Goal: Check status: Check status

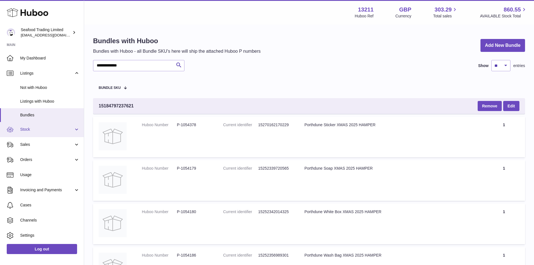
click at [33, 131] on span "Stock" at bounding box center [47, 129] width 54 height 5
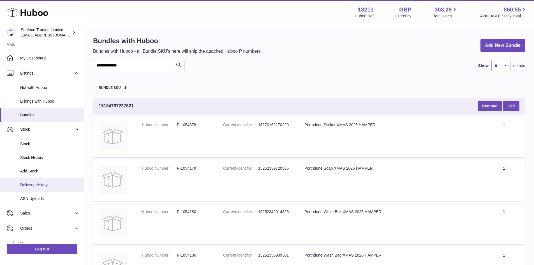
click at [45, 185] on span "Delivery History" at bounding box center [49, 184] width 59 height 5
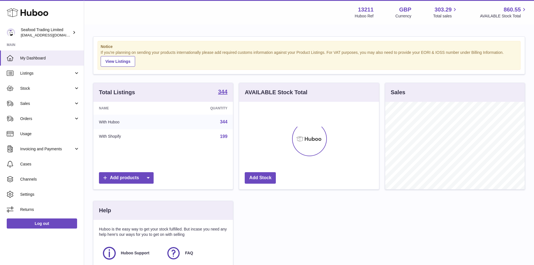
scroll to position [88, 140]
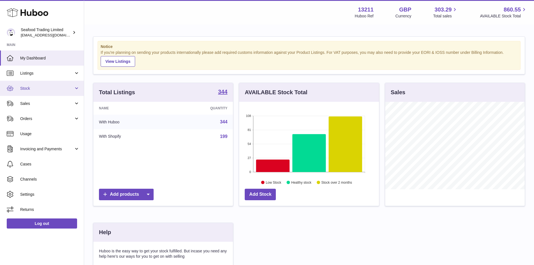
click at [26, 86] on span "Stock" at bounding box center [47, 88] width 54 height 5
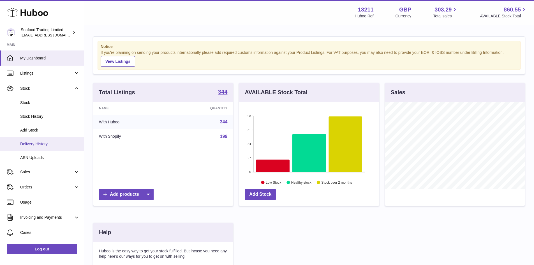
click at [35, 145] on span "Delivery History" at bounding box center [49, 143] width 59 height 5
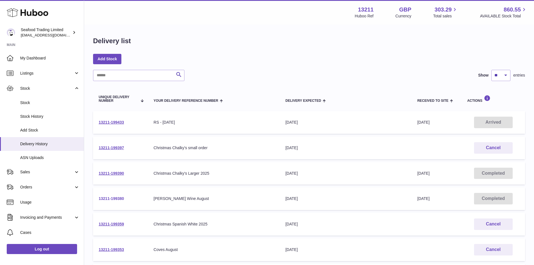
click at [117, 198] on link "13211-199380" at bounding box center [111, 198] width 25 height 4
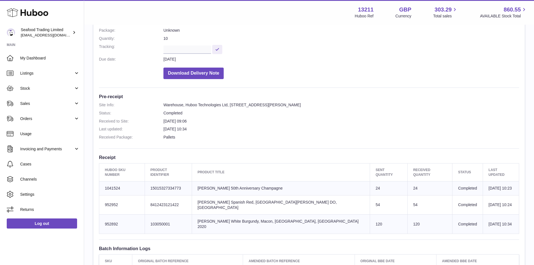
scroll to position [84, 0]
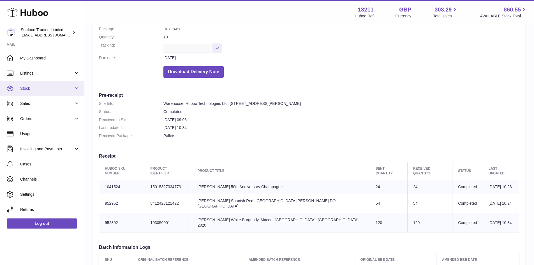
click at [32, 89] on span "Stock" at bounding box center [47, 88] width 54 height 5
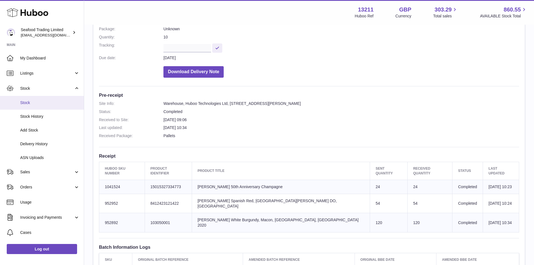
click at [30, 102] on span "Stock" at bounding box center [49, 102] width 59 height 5
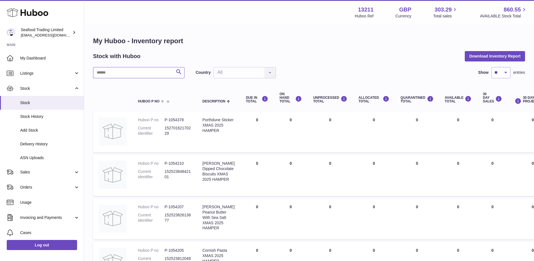
click at [141, 73] on input "text" at bounding box center [138, 72] width 91 height 11
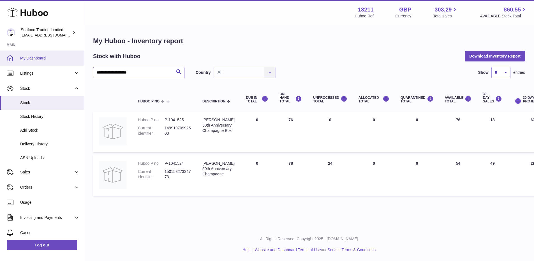
drag, startPoint x: 145, startPoint y: 73, endPoint x: 58, endPoint y: 58, distance: 87.9
click at [58, 58] on div "**********" at bounding box center [267, 130] width 534 height 261
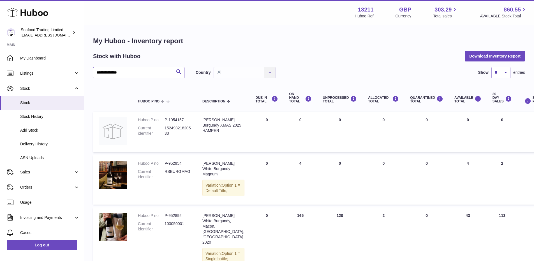
type input "**********"
click at [38, 144] on span "Delivery History" at bounding box center [49, 143] width 59 height 5
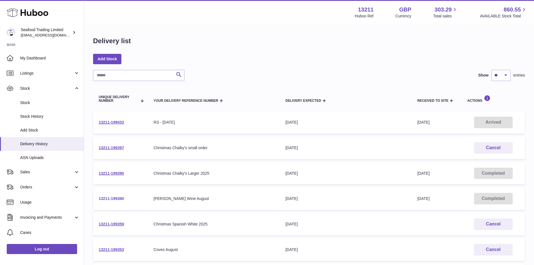
click at [117, 199] on link "13211-199380" at bounding box center [111, 198] width 25 height 4
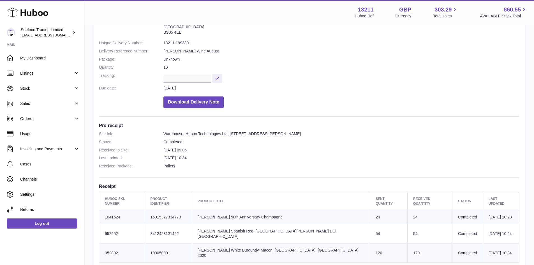
scroll to position [56, 0]
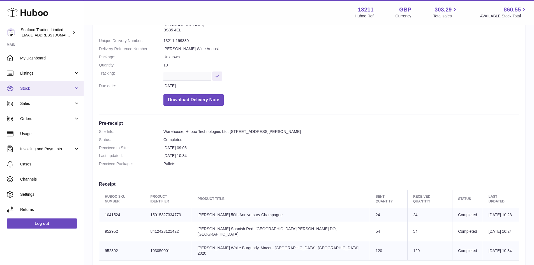
click at [23, 87] on span "Stock" at bounding box center [47, 88] width 54 height 5
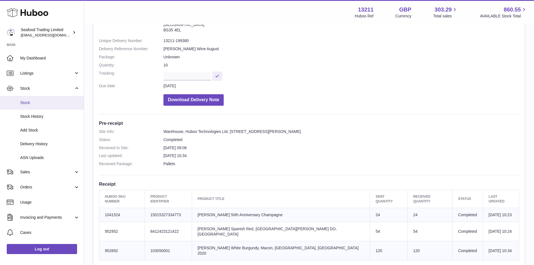
click at [23, 102] on span "Stock" at bounding box center [49, 102] width 59 height 5
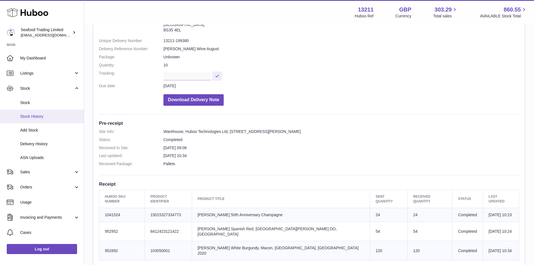
click at [38, 117] on span "Stock History" at bounding box center [49, 116] width 59 height 5
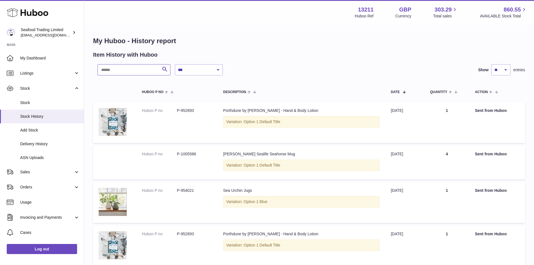
click at [135, 69] on input "text" at bounding box center [134, 69] width 73 height 11
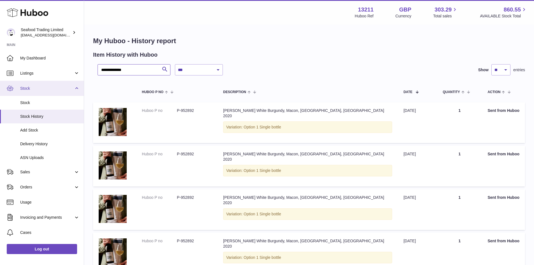
type input "**********"
click at [27, 87] on span "Stock" at bounding box center [47, 88] width 54 height 5
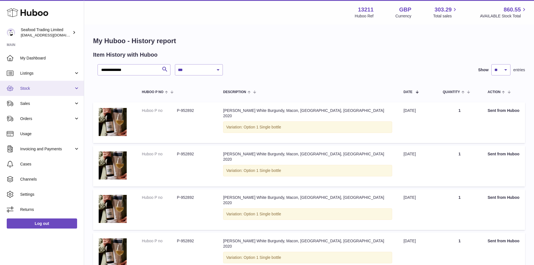
click at [27, 90] on span "Stock" at bounding box center [47, 88] width 54 height 5
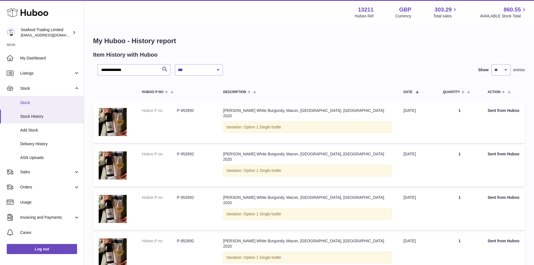
click at [29, 102] on span "Stock" at bounding box center [49, 102] width 59 height 5
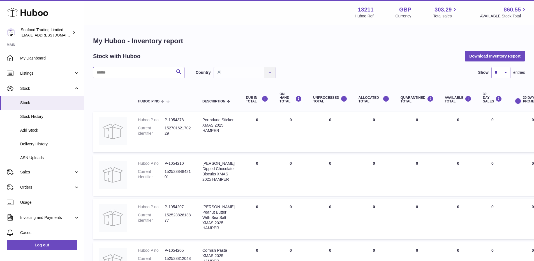
click at [135, 73] on input "text" at bounding box center [138, 72] width 91 height 11
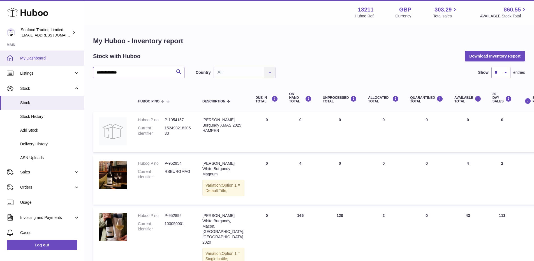
drag, startPoint x: 127, startPoint y: 72, endPoint x: 65, endPoint y: 65, distance: 62.7
click at [65, 65] on div "**********" at bounding box center [267, 160] width 534 height 320
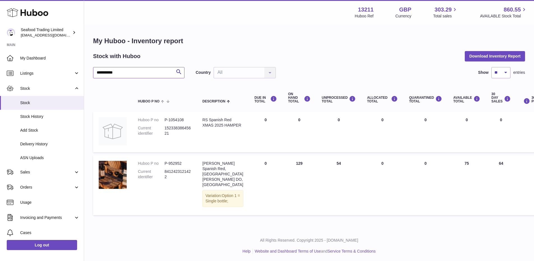
type input "**********"
click at [37, 143] on span "Delivery History" at bounding box center [49, 143] width 59 height 5
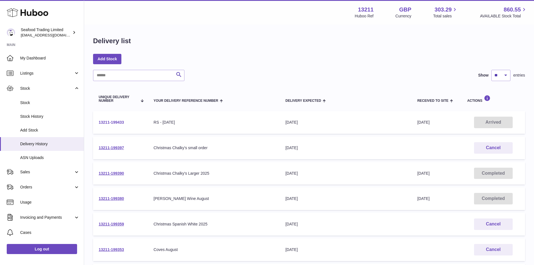
click at [113, 122] on link "13211-199433" at bounding box center [111, 122] width 25 height 4
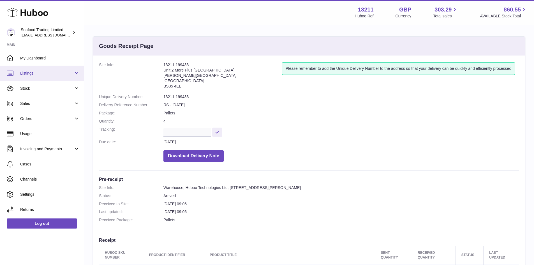
click at [34, 74] on span "Listings" at bounding box center [47, 73] width 54 height 5
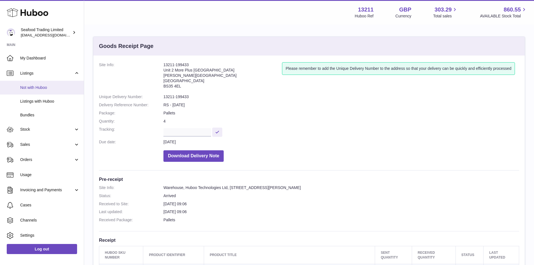
click at [38, 87] on span "Not with Huboo" at bounding box center [49, 87] width 59 height 5
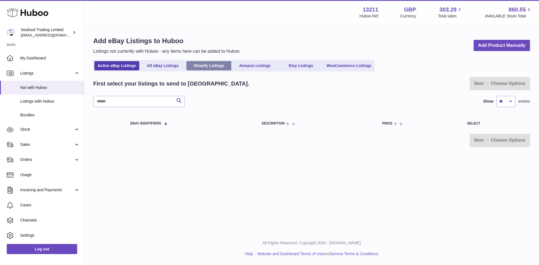
click at [207, 66] on link "Shopify Listings" at bounding box center [208, 65] width 45 height 9
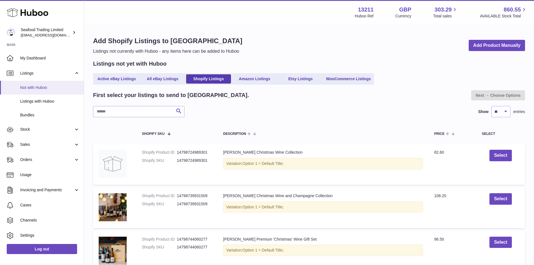
click at [43, 86] on span "Not with Huboo" at bounding box center [49, 87] width 59 height 5
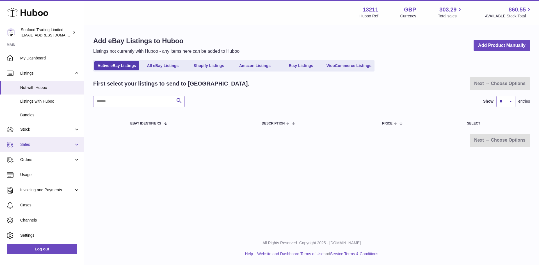
click at [28, 145] on span "Sales" at bounding box center [47, 144] width 54 height 5
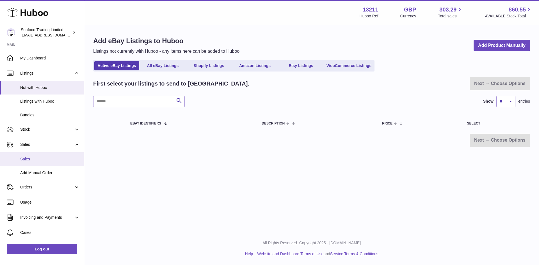
click at [28, 159] on span "Sales" at bounding box center [49, 159] width 59 height 5
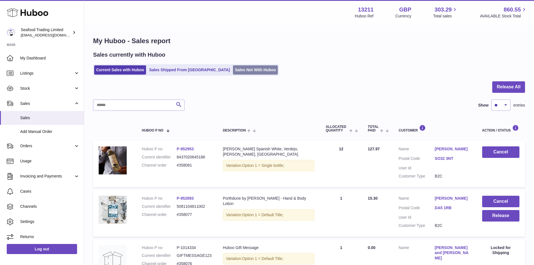
click at [233, 69] on link "Sales Not With Huboo" at bounding box center [255, 69] width 45 height 9
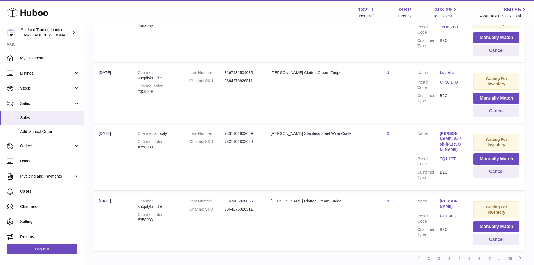
scroll to position [510, 0]
click at [440, 253] on link "2" at bounding box center [440, 258] width 10 height 10
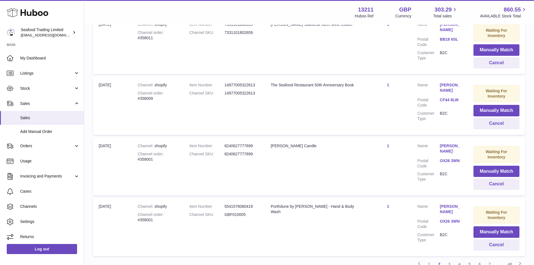
scroll to position [510, 0]
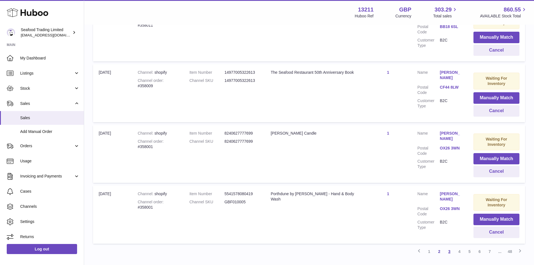
click at [450, 247] on link "3" at bounding box center [450, 252] width 10 height 10
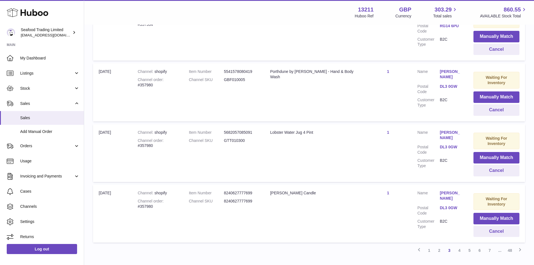
scroll to position [514, 0]
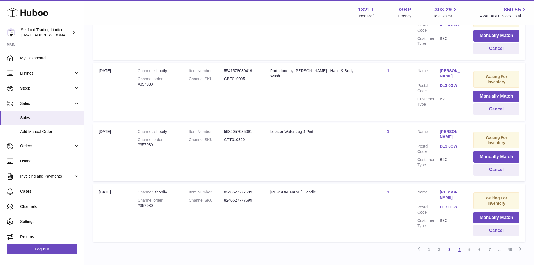
click at [460, 245] on link "4" at bounding box center [460, 250] width 10 height 10
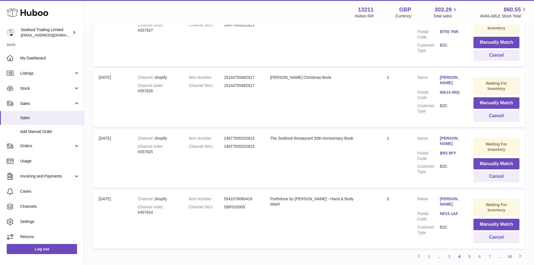
scroll to position [506, 0]
click at [469, 251] on link "5" at bounding box center [470, 256] width 10 height 10
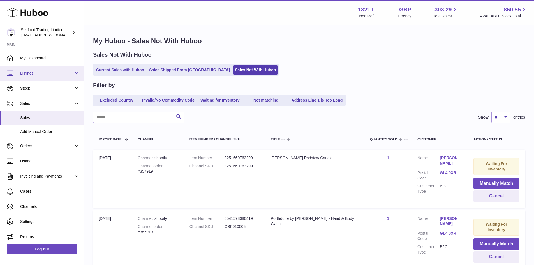
click at [32, 72] on span "Listings" at bounding box center [47, 73] width 54 height 5
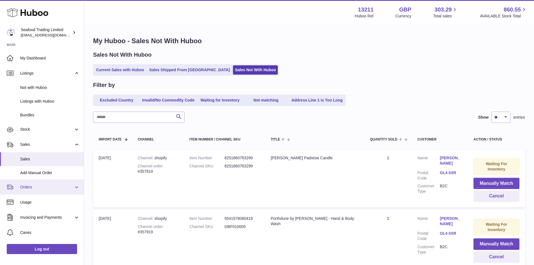
click at [24, 189] on span "Orders" at bounding box center [47, 187] width 54 height 5
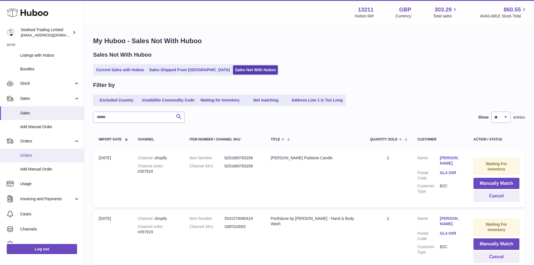
scroll to position [56, 0]
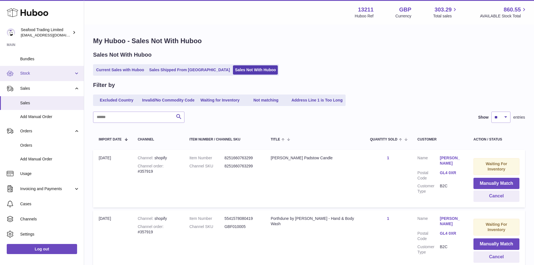
click at [29, 72] on span "Stock" at bounding box center [47, 73] width 54 height 5
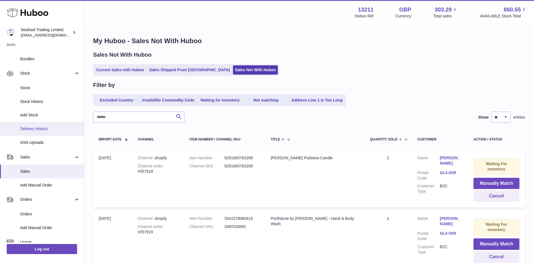
click at [32, 129] on span "Delivery History" at bounding box center [49, 128] width 59 height 5
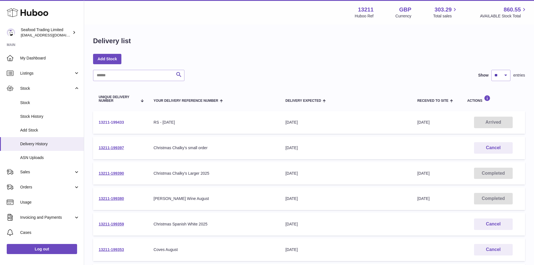
click at [105, 121] on link "13211-199433" at bounding box center [111, 122] width 25 height 4
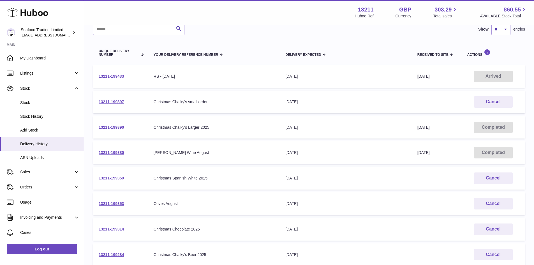
scroll to position [19, 0]
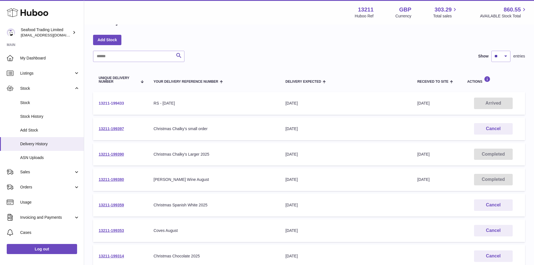
click at [115, 103] on link "13211-199433" at bounding box center [111, 103] width 25 height 4
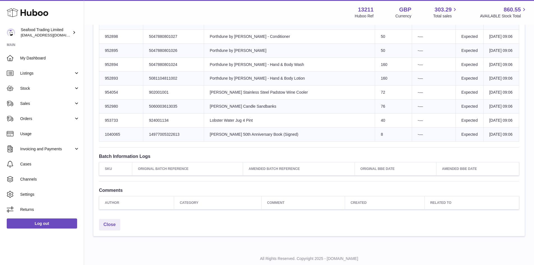
scroll to position [735, 0]
